Goal: Task Accomplishment & Management: Manage account settings

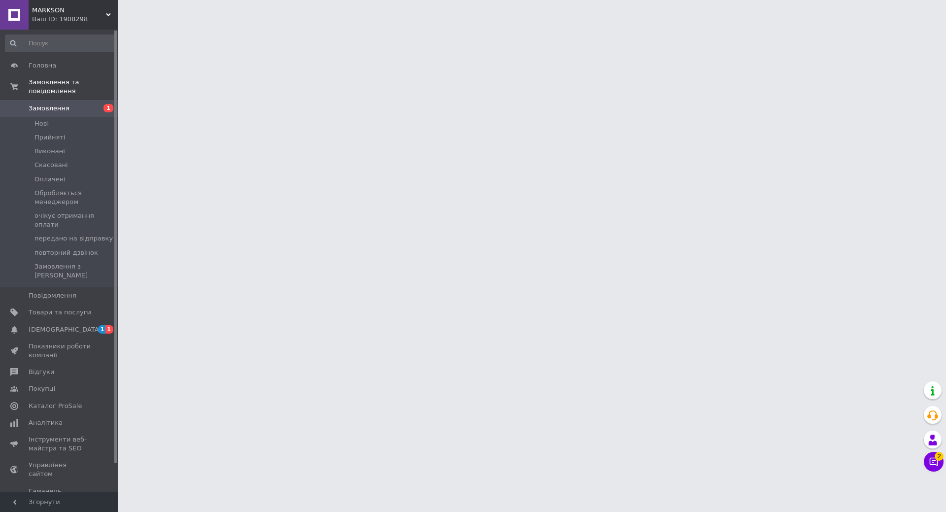
click at [79, 104] on span "Замовлення" at bounding box center [60, 108] width 63 height 9
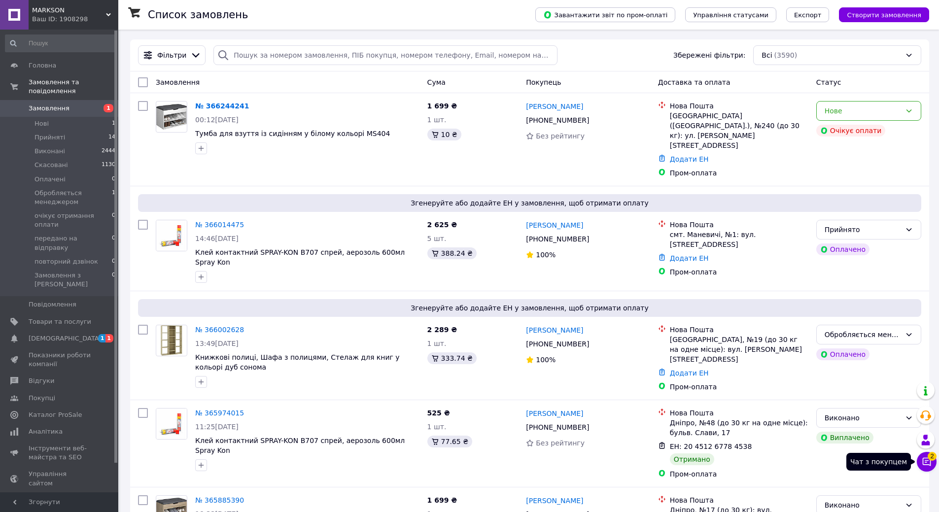
click at [928, 458] on span "2" at bounding box center [931, 453] width 9 height 9
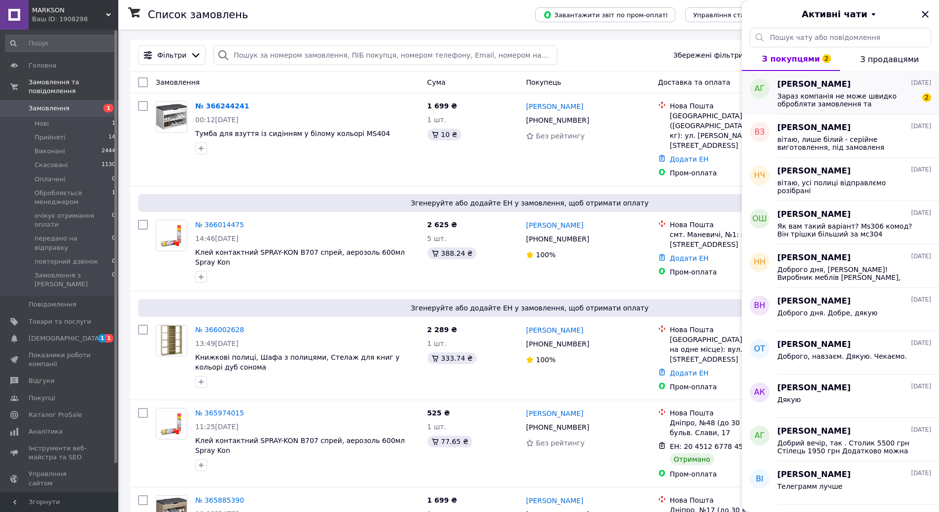
click at [856, 93] on span "Зараз компанія не може швидко обробляти замовлення та повідомлення, оскільки за…" at bounding box center [847, 100] width 140 height 16
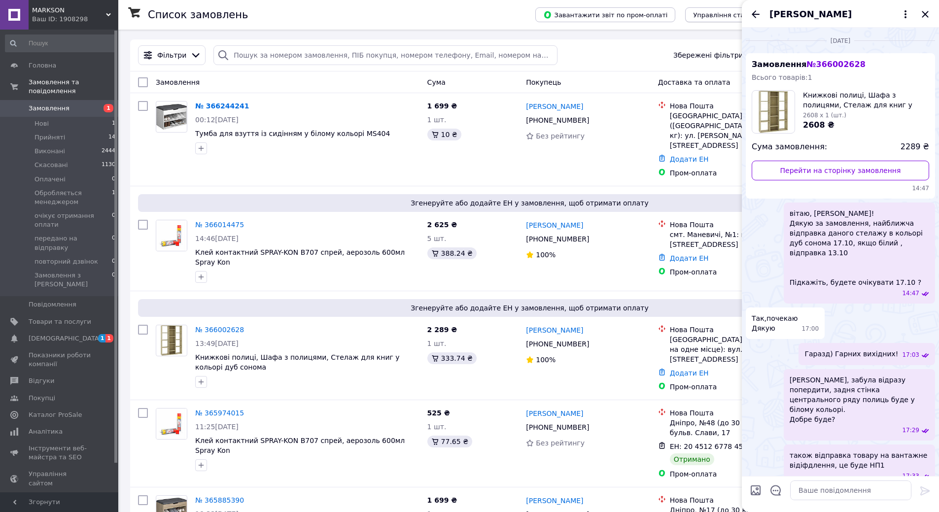
click at [754, 19] on icon "Назад" at bounding box center [755, 14] width 12 height 12
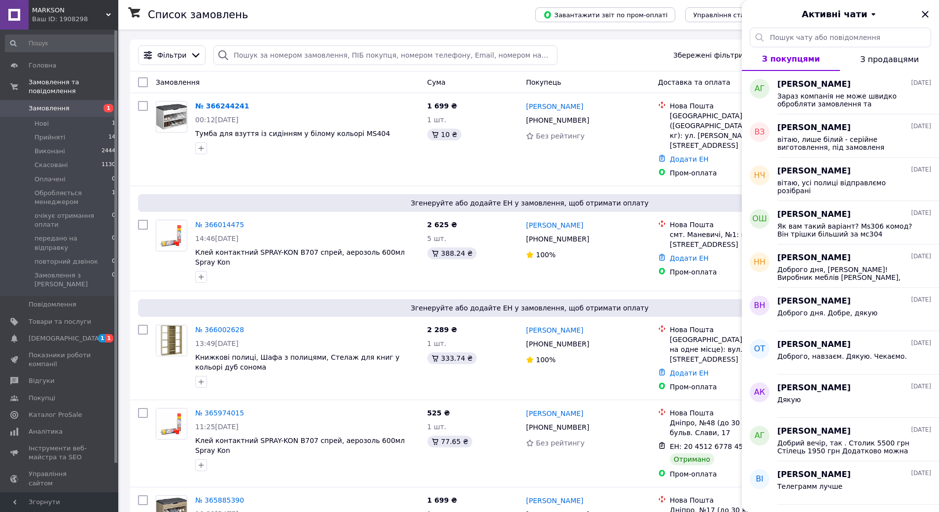
click at [71, 104] on span "Замовлення" at bounding box center [60, 108] width 63 height 9
click at [87, 104] on span "Замовлення" at bounding box center [60, 108] width 63 height 9
click at [919, 11] on icon "Закрити" at bounding box center [925, 14] width 12 height 12
